Goal: Task Accomplishment & Management: Manage account settings

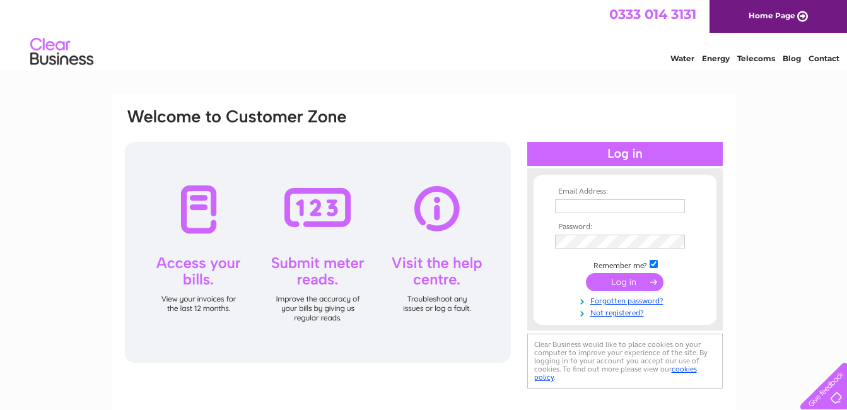
type input "station_bar@hotmail.co.uk"
click at [634, 281] on input "submit" at bounding box center [625, 282] width 78 height 18
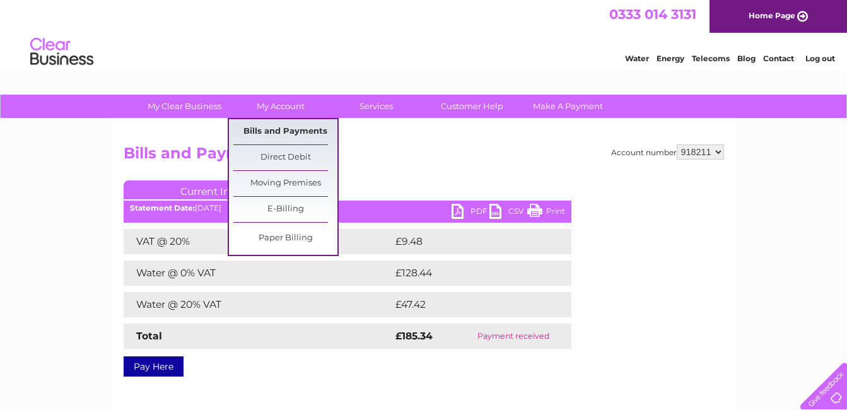
click at [270, 127] on link "Bills and Payments" at bounding box center [285, 131] width 104 height 25
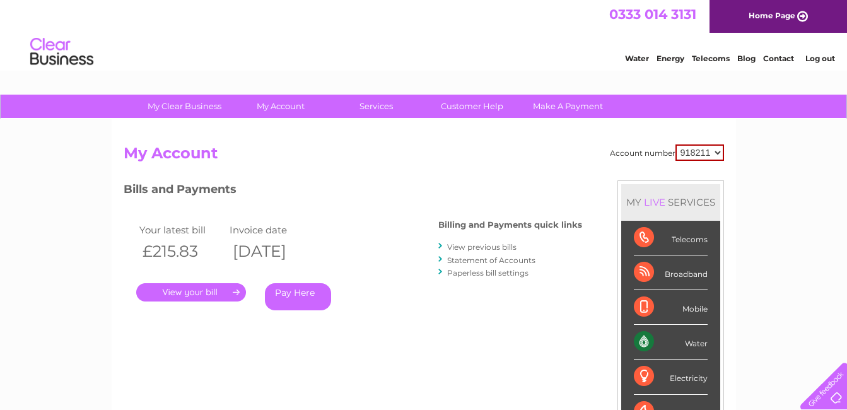
click at [813, 62] on link "Log out" at bounding box center [820, 58] width 30 height 9
